Goal: Navigation & Orientation: Find specific page/section

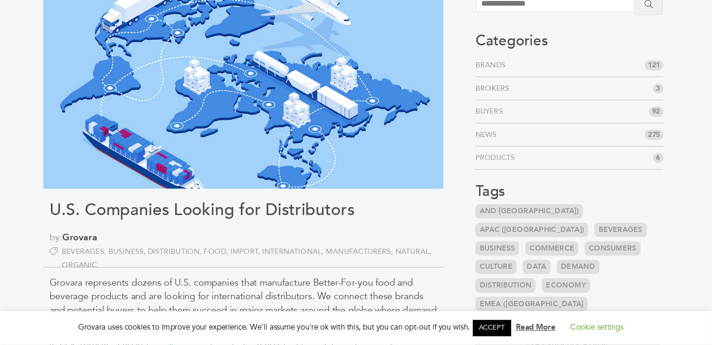
scroll to position [70, 0]
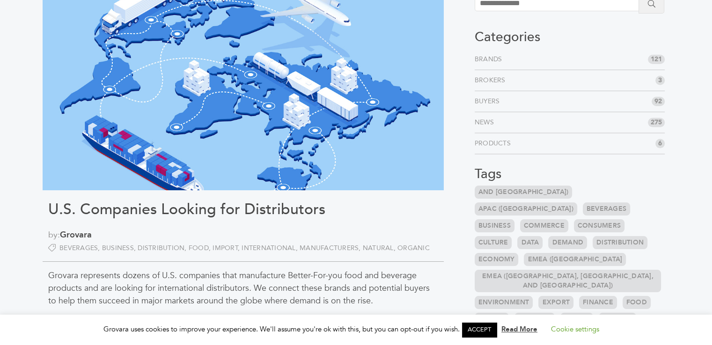
drag, startPoint x: 344, startPoint y: 0, endPoint x: 452, endPoint y: 198, distance: 225.6
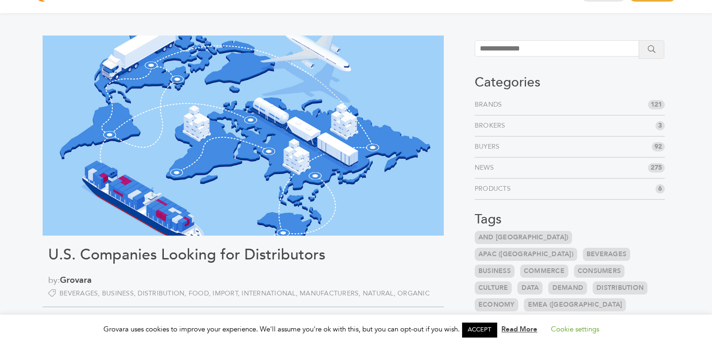
scroll to position [23, 0]
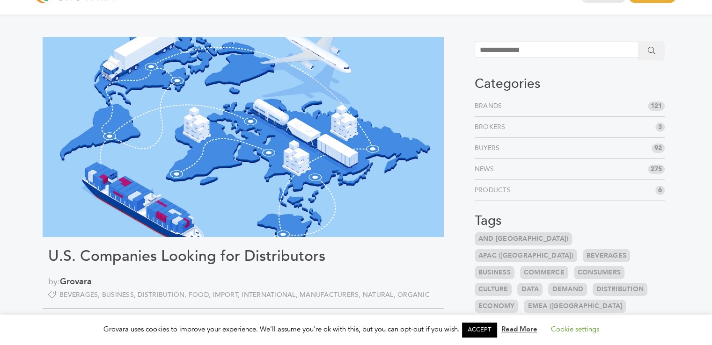
click at [355, 124] on link "Brokers" at bounding box center [492, 127] width 35 height 9
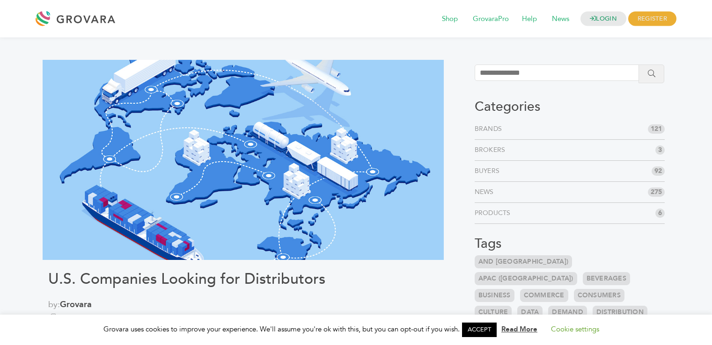
scroll to position [23, 0]
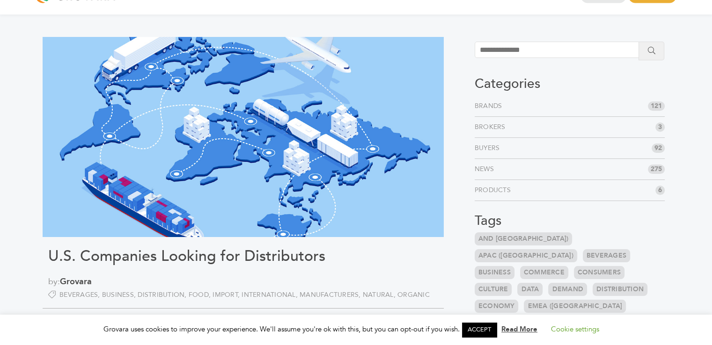
click at [480, 104] on link "Brands" at bounding box center [490, 106] width 31 height 9
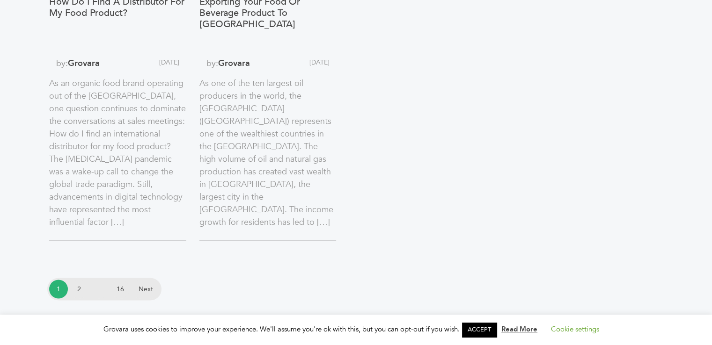
scroll to position [1685, 0]
